Goal: Find specific page/section: Find specific page/section

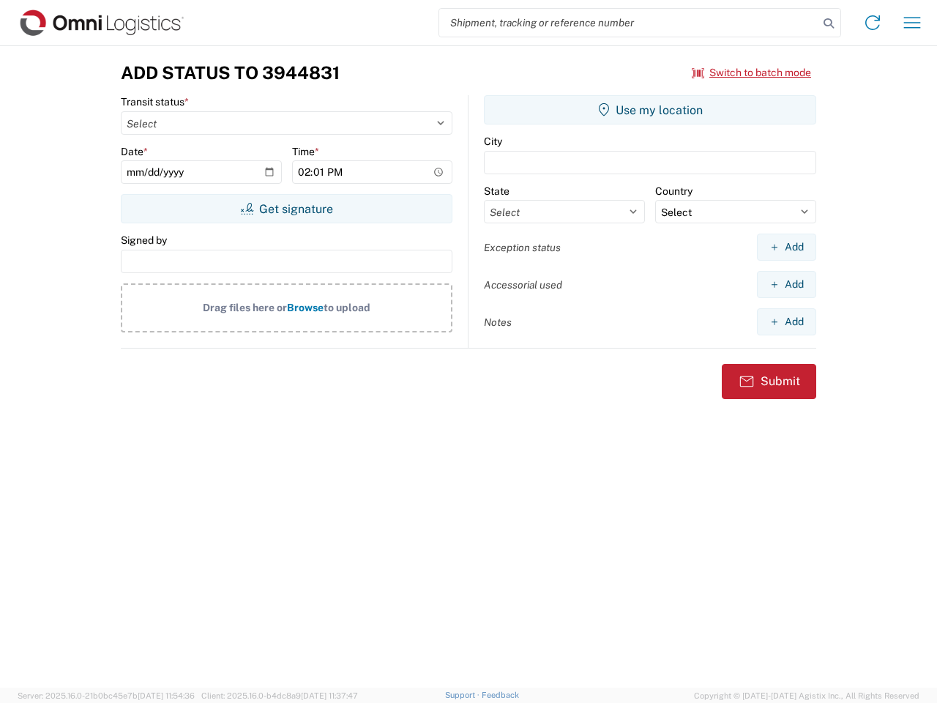
click at [629, 23] on input "search" at bounding box center [628, 23] width 379 height 28
click at [828, 23] on icon at bounding box center [828, 23] width 20 height 20
click at [872, 23] on icon at bounding box center [872, 22] width 23 height 23
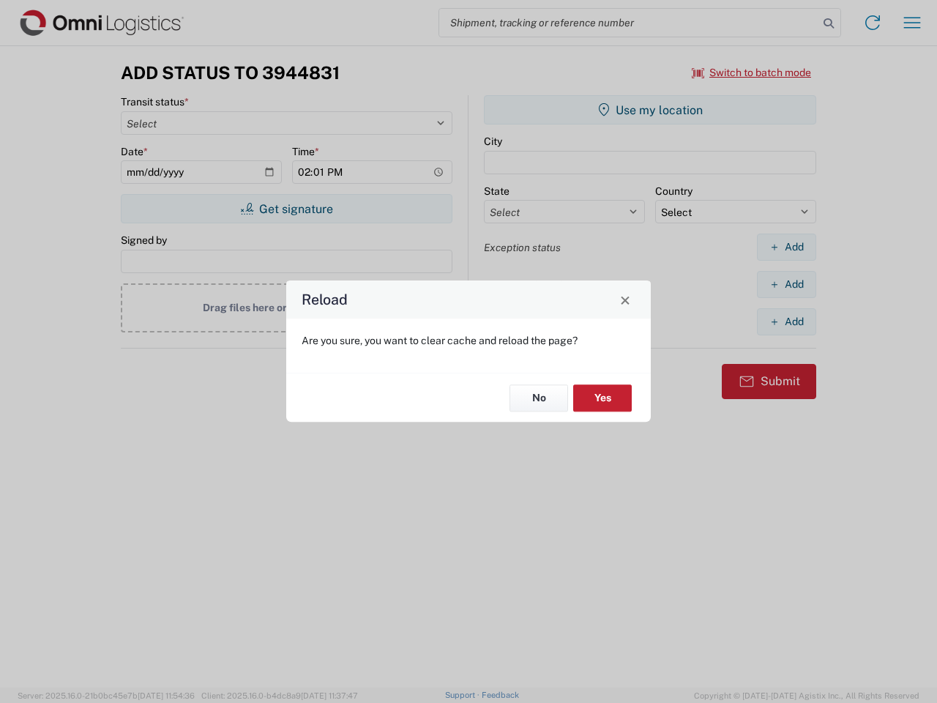
click at [912, 23] on div "Reload Are you sure, you want to clear cache and reload the page? No Yes" at bounding box center [468, 351] width 937 height 703
click at [752, 72] on div "Reload Are you sure, you want to clear cache and reload the page? No Yes" at bounding box center [468, 351] width 937 height 703
click at [286, 209] on div "Reload Are you sure, you want to clear cache and reload the page? No Yes" at bounding box center [468, 351] width 937 height 703
click at [650, 110] on div "Reload Are you sure, you want to clear cache and reload the page? No Yes" at bounding box center [468, 351] width 937 height 703
click at [786, 247] on div "Reload Are you sure, you want to clear cache and reload the page? No Yes" at bounding box center [468, 351] width 937 height 703
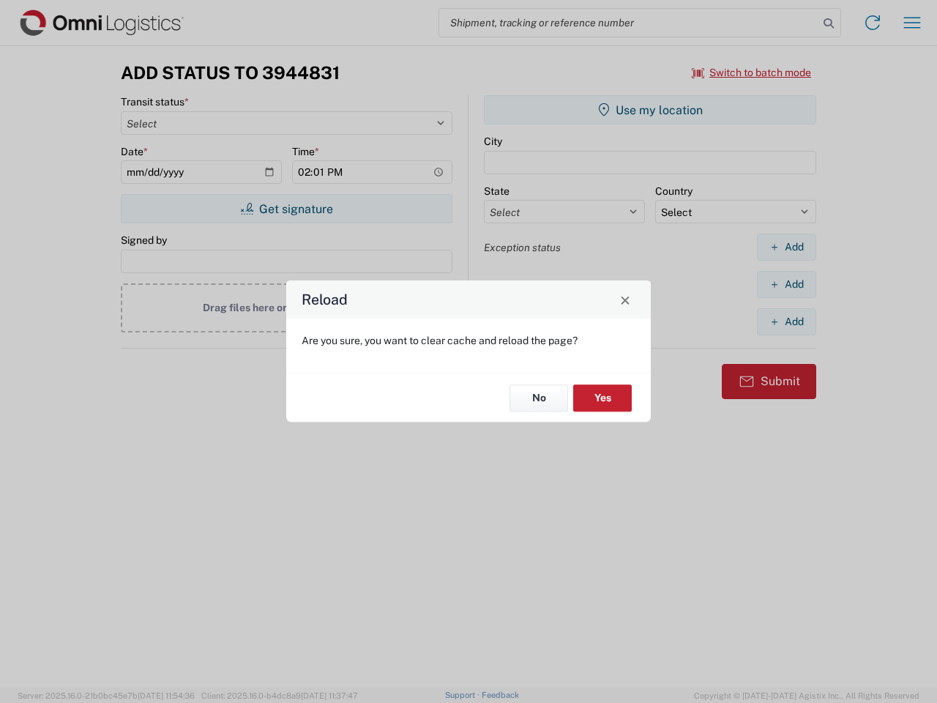
click at [786, 284] on div "Reload Are you sure, you want to clear cache and reload the page? No Yes" at bounding box center [468, 351] width 937 height 703
click at [786, 321] on div "Reload Are you sure, you want to clear cache and reload the page? No Yes" at bounding box center [468, 351] width 937 height 703
